Goal: Information Seeking & Learning: Learn about a topic

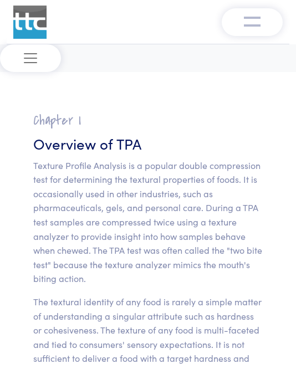
click at [40, 58] on button "Toggle navigation" at bounding box center [30, 58] width 61 height 28
click at [33, 64] on span "Toggle navigation" at bounding box center [30, 58] width 17 height 17
click at [29, 61] on span "Toggle navigation" at bounding box center [30, 58] width 17 height 17
click at [35, 56] on span "Toggle navigation" at bounding box center [30, 58] width 17 height 17
click at [32, 54] on span "Toggle navigation" at bounding box center [30, 58] width 17 height 17
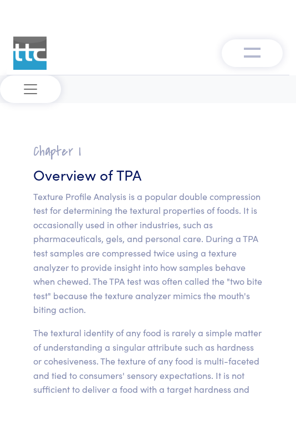
scroll to position [2, 0]
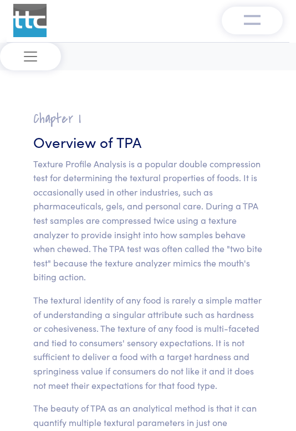
click at [25, 51] on span "Toggle navigation" at bounding box center [30, 56] width 17 height 17
click at [30, 59] on span "Toggle navigation" at bounding box center [30, 56] width 17 height 17
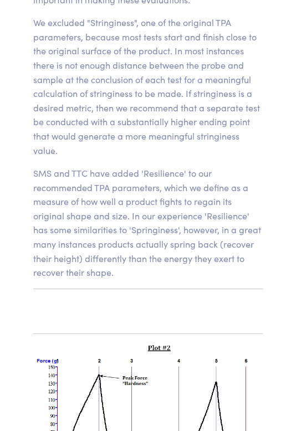
scroll to position [9748, 0]
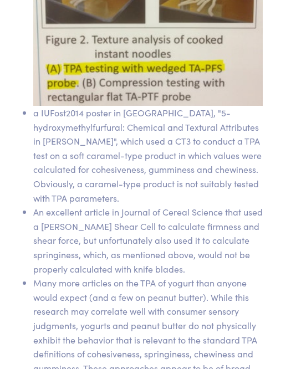
scroll to position [17442, 0]
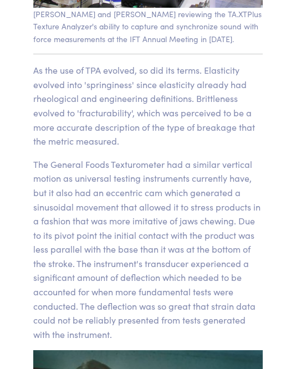
scroll to position [0, 0]
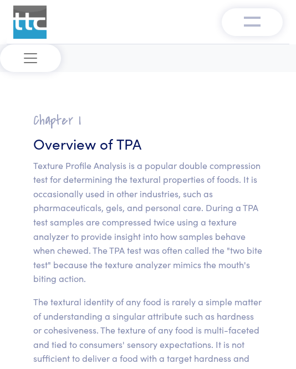
click at [253, 19] on img "Toggle navigation" at bounding box center [252, 20] width 17 height 13
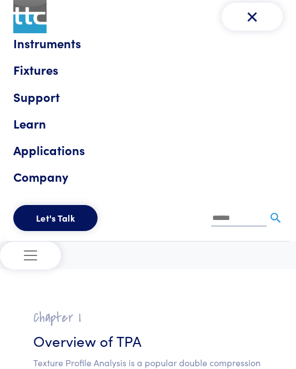
click at [256, 24] on img "Toggle navigation" at bounding box center [252, 16] width 17 height 17
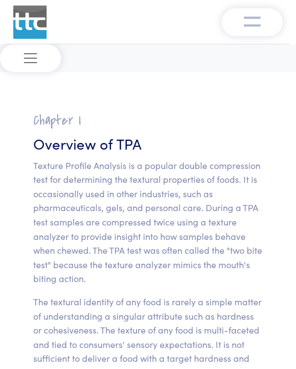
click at [272, 19] on button "Toggle navigation" at bounding box center [251, 22] width 61 height 28
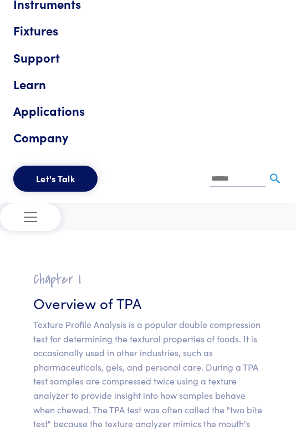
click at [35, 215] on span "Toggle navigation" at bounding box center [30, 217] width 17 height 17
click at [30, 205] on button "Toggle navigation" at bounding box center [30, 217] width 61 height 28
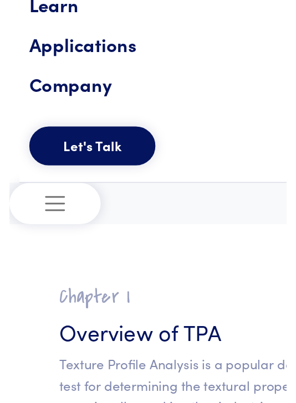
scroll to position [44, 0]
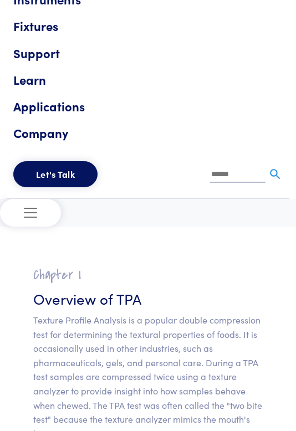
click at [239, 178] on input "text" at bounding box center [237, 175] width 55 height 17
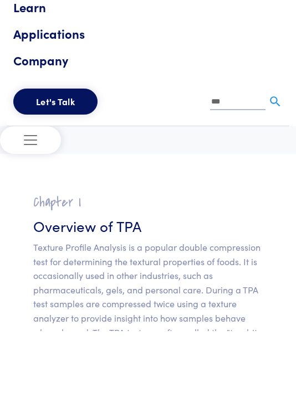
type input "***"
click at [269, 167] on img at bounding box center [275, 174] width 14 height 14
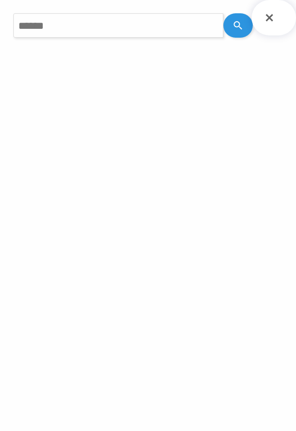
scroll to position [98, 0]
type input "***"
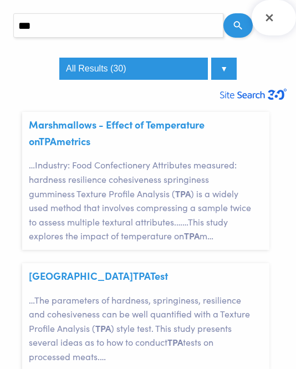
click at [185, 122] on link "Marshmallows - Effect of Temperature on TPA metrics" at bounding box center [117, 132] width 176 height 30
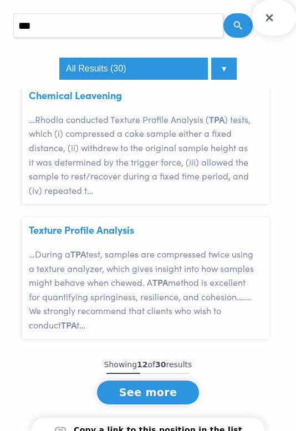
scroll to position [57, 0]
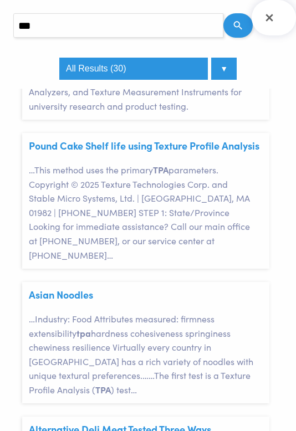
click at [188, 70] on select "**********" at bounding box center [147, 69] width 177 height 22
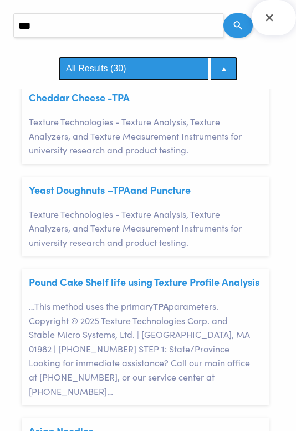
scroll to position [525, 0]
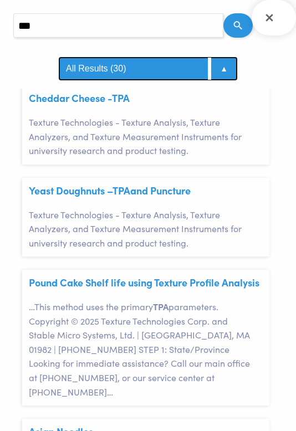
select select "****"
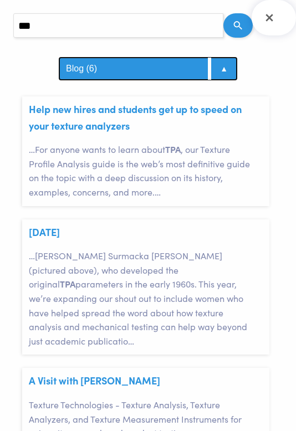
click at [182, 153] on p "… For anyone wants to learn about TPA , our Texture Profile Analysis guide is t…" at bounding box center [146, 170] width 234 height 56
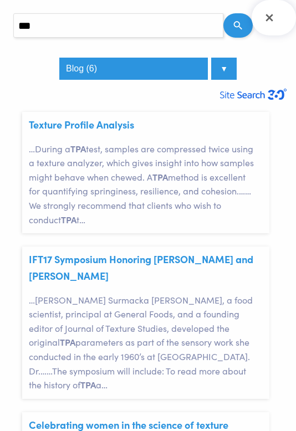
scroll to position [0, 0]
click at [270, 22] on icon "Close Search Results" at bounding box center [269, 18] width 18 height 18
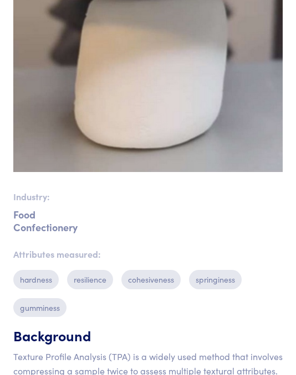
scroll to position [316, 0]
